Goal: Transaction & Acquisition: Subscribe to service/newsletter

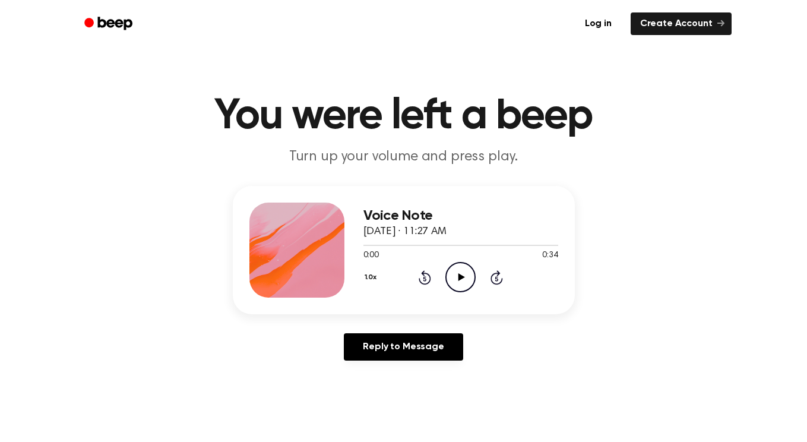
click at [462, 276] on icon at bounding box center [461, 277] width 7 height 8
click at [462, 276] on icon at bounding box center [460, 277] width 5 height 8
click at [762, 208] on div "Voice Note 8 March 2025 · 11:27 AM 0:01 0:34 Your browser does not support the …" at bounding box center [403, 278] width 778 height 184
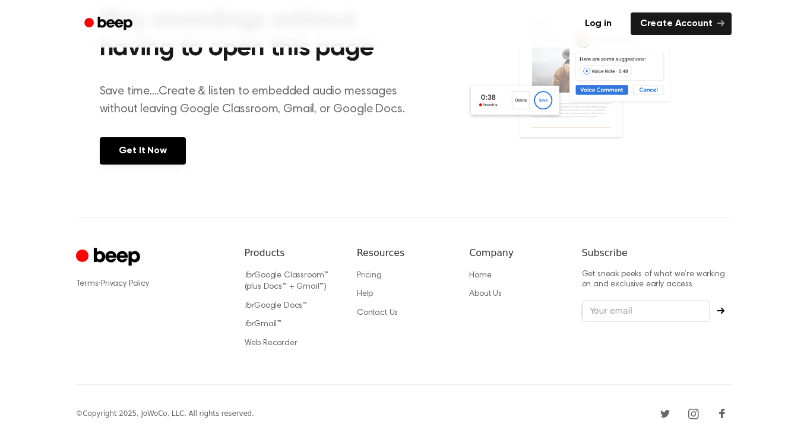
scroll to position [516, 0]
click at [85, 252] on circle "Cruip" at bounding box center [82, 255] width 12 height 12
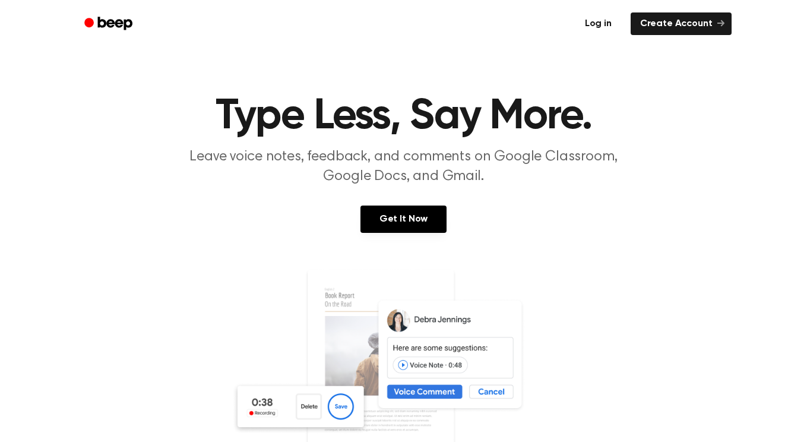
click at [609, 27] on link "Log in" at bounding box center [598, 23] width 50 height 27
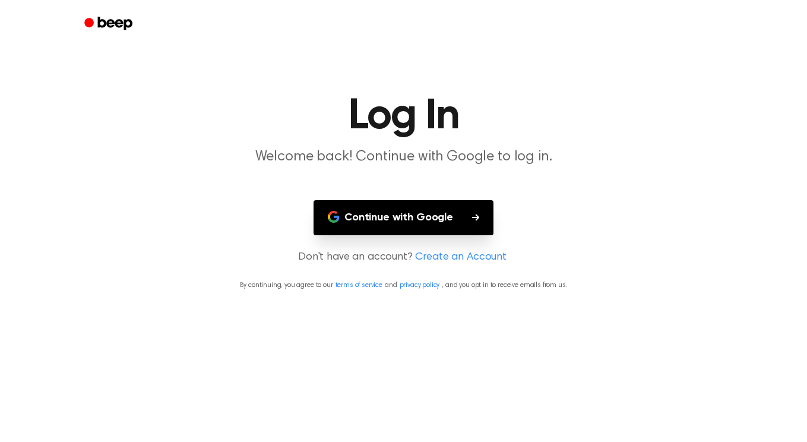
click at [466, 209] on button "Continue with Google" at bounding box center [403, 217] width 180 height 35
